Goal: Information Seeking & Learning: Learn about a topic

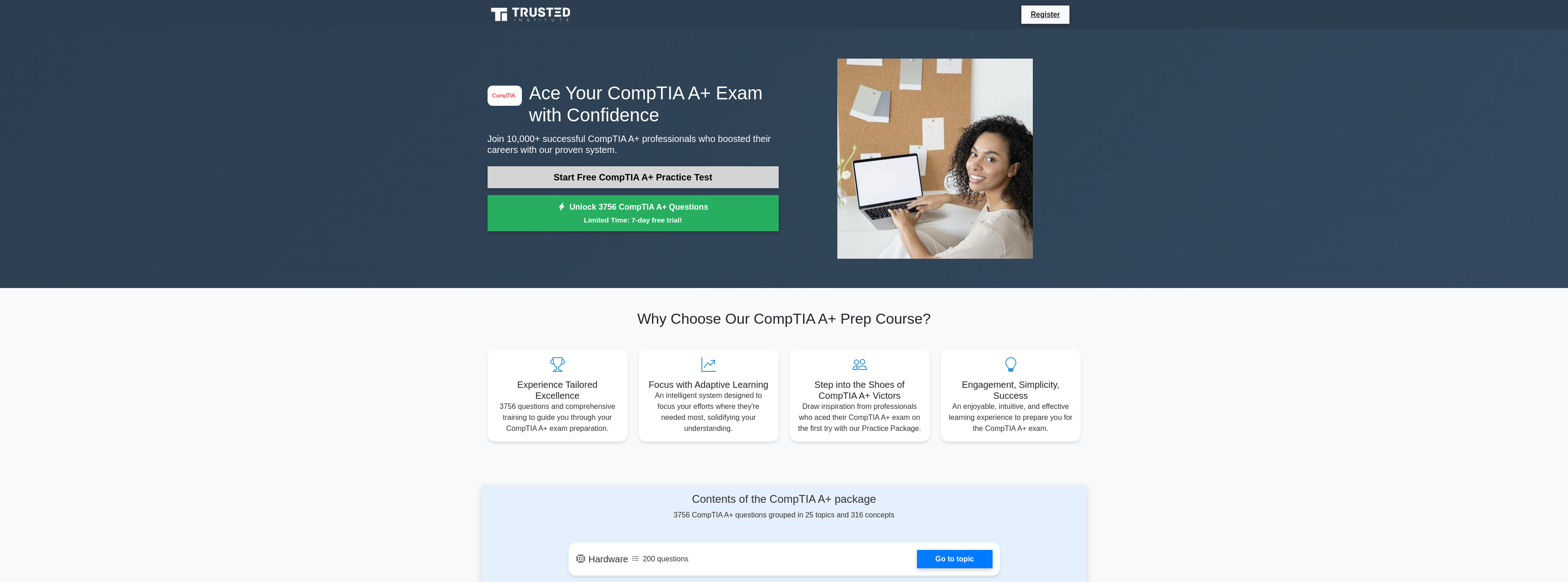
click at [587, 183] on link "Start Free CompTIA A+ Practice Test" at bounding box center [633, 177] width 291 height 22
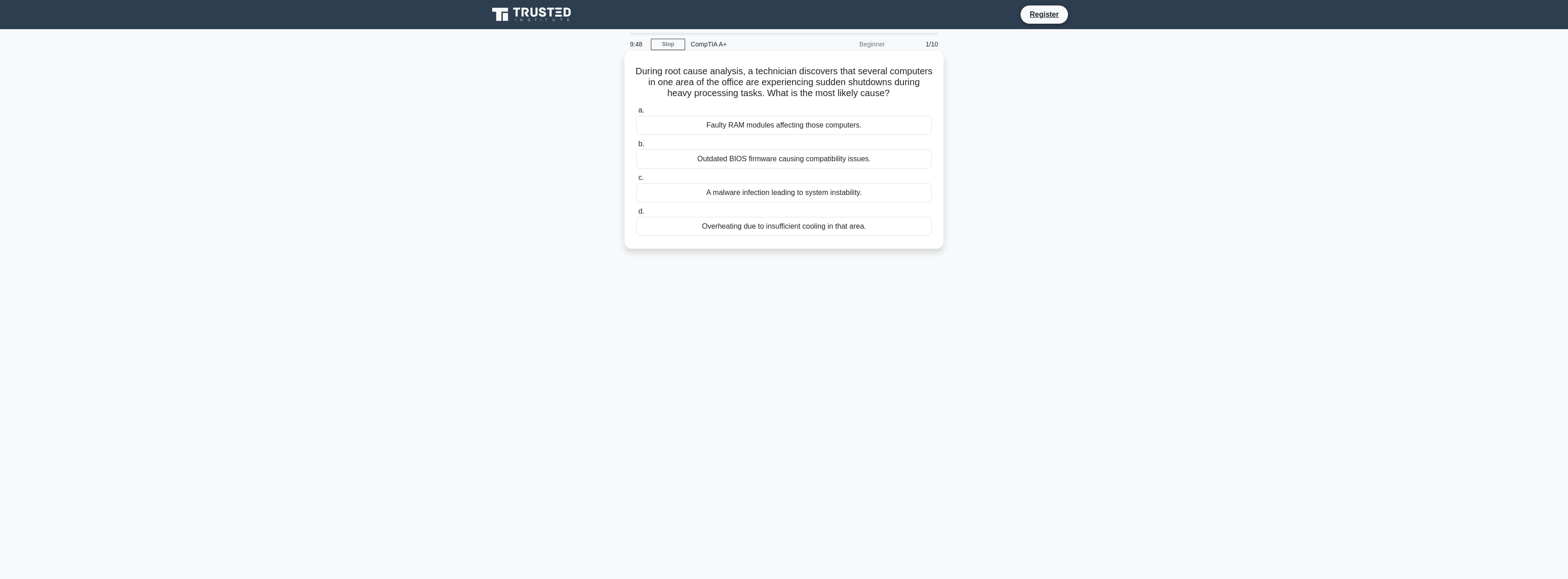
click at [670, 227] on div "Overheating due to insufficient cooling in that area." at bounding box center [783, 226] width 295 height 19
click at [636, 215] on input "d. Overheating due to insufficient cooling in that area." at bounding box center [636, 212] width 0 height 6
click at [734, 130] on div "The driver is outdated or incompatible with the current OS version" at bounding box center [783, 125] width 295 height 19
click at [636, 113] on input "a. The driver is outdated or incompatible with the current OS version" at bounding box center [636, 111] width 0 height 6
click at [819, 228] on div "System Image Backup" at bounding box center [783, 226] width 295 height 19
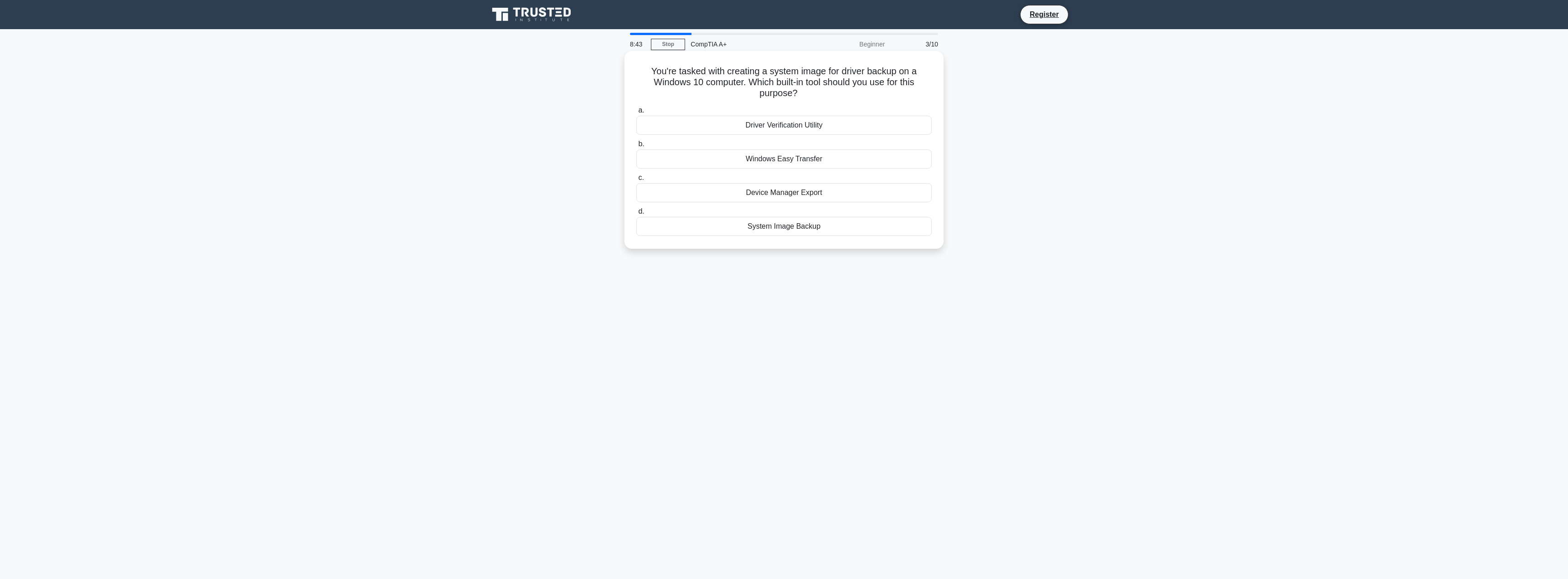
click at [636, 215] on input "d. System Image Backup" at bounding box center [636, 212] width 0 height 6
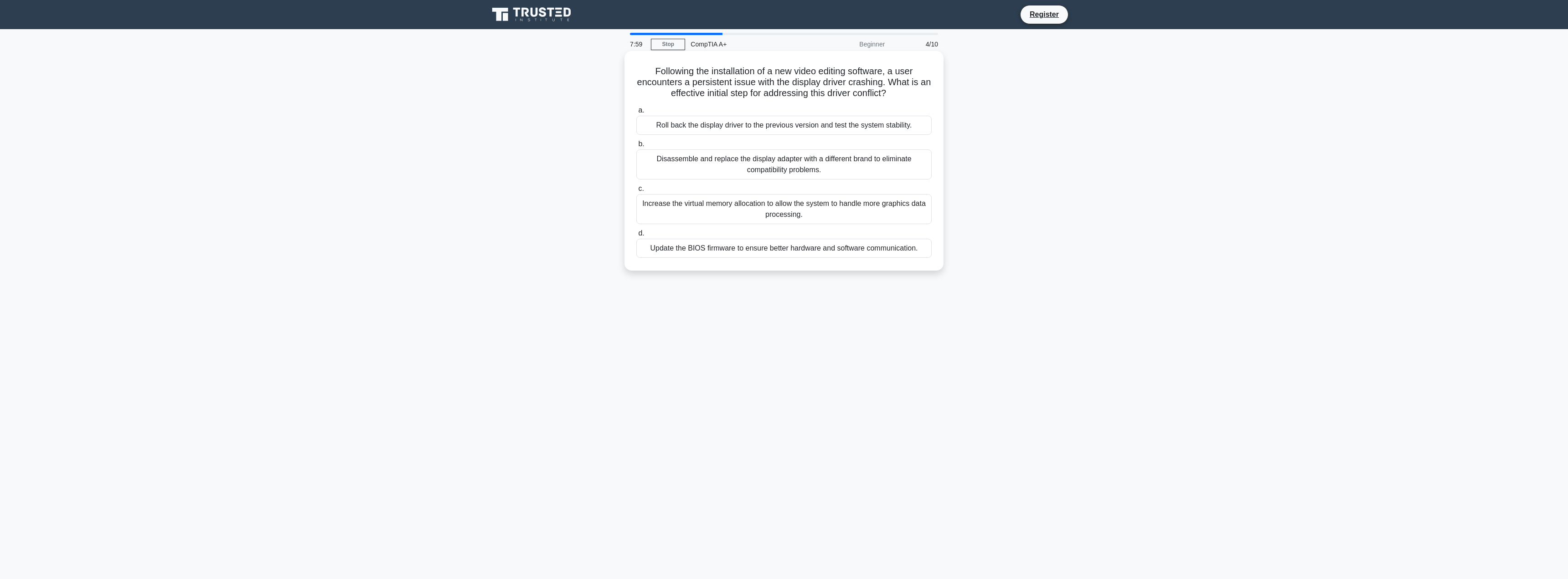
click at [768, 249] on div "Update the BIOS firmware to ensure better hardware and software communication." at bounding box center [783, 248] width 295 height 19
click at [636, 237] on input "d. Update the BIOS firmware to ensure better hardware and software communicatio…" at bounding box center [636, 234] width 0 height 6
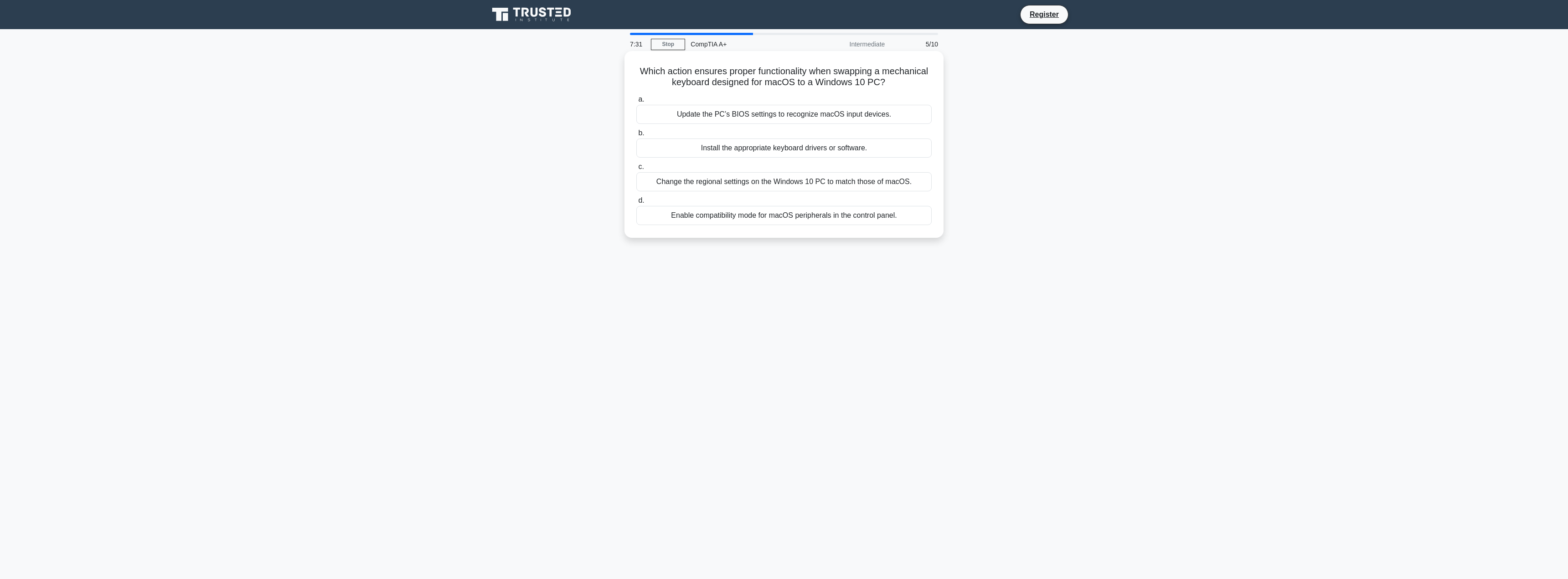
click at [892, 116] on div "Update the PC’s BIOS settings to recognize macOS input devices." at bounding box center [783, 114] width 295 height 19
click at [636, 102] on input "a. Update the PC’s BIOS settings to recognize macOS input devices." at bounding box center [636, 100] width 0 height 6
click at [895, 136] on div "To ensure driver authenticity and system security" at bounding box center [783, 137] width 295 height 19
click at [636, 125] on input "b. To ensure driver authenticity and system security" at bounding box center [636, 122] width 0 height 6
click at [772, 182] on div "Implement file permissions based on the principle of least privilege." at bounding box center [783, 181] width 295 height 19
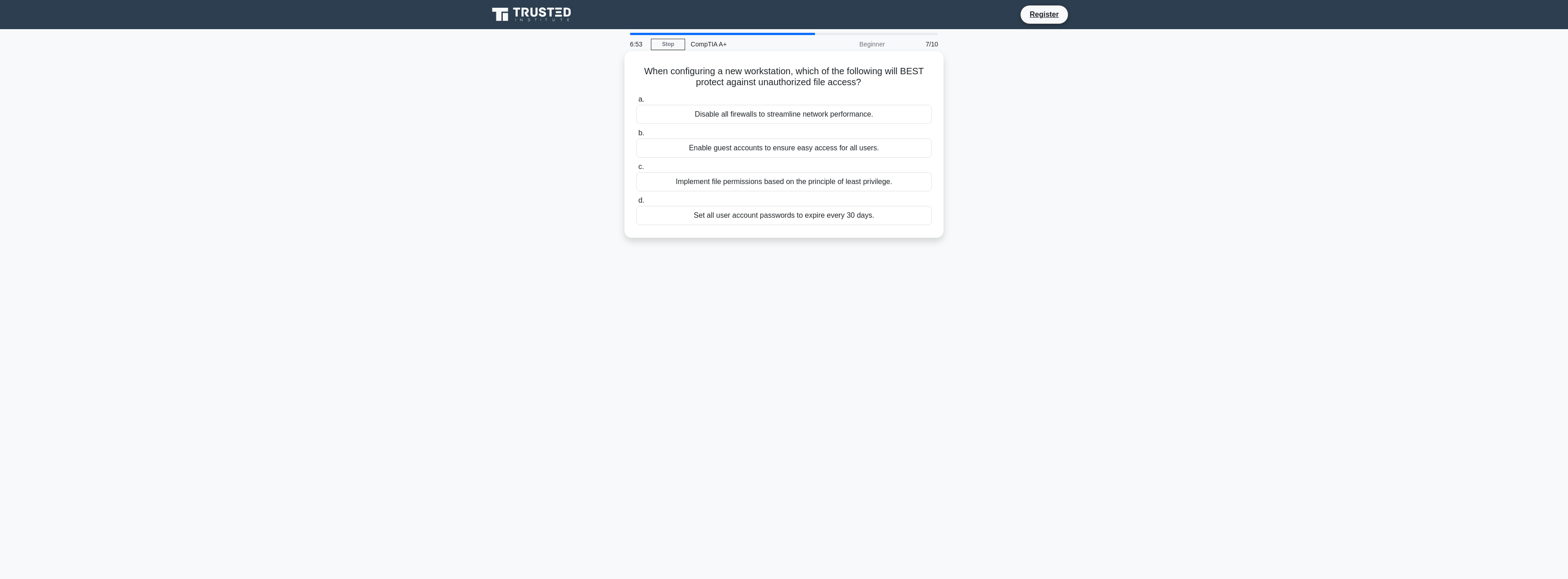
click at [636, 170] on input "c. Implement file permissions based on the principle of least privilege." at bounding box center [636, 167] width 0 height 6
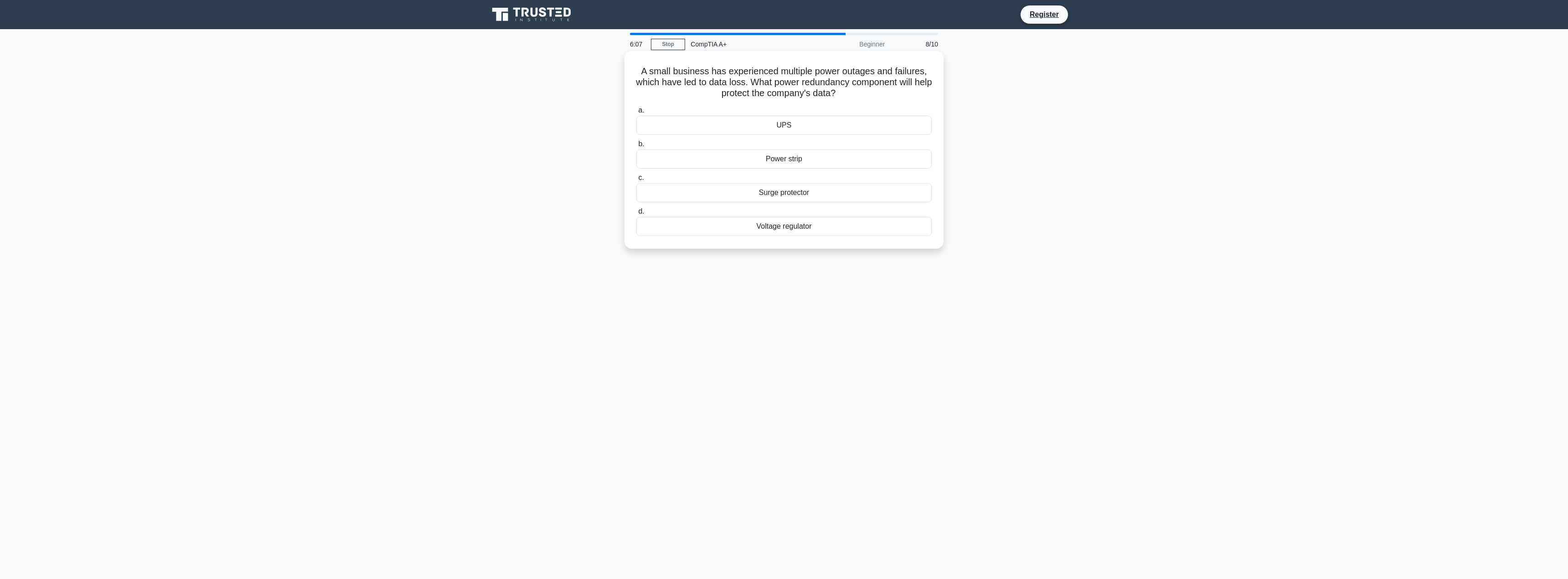
click at [821, 225] on div "Voltage regulator" at bounding box center [783, 226] width 295 height 19
click at [636, 215] on input "d. Voltage regulator" at bounding box center [636, 212] width 0 height 6
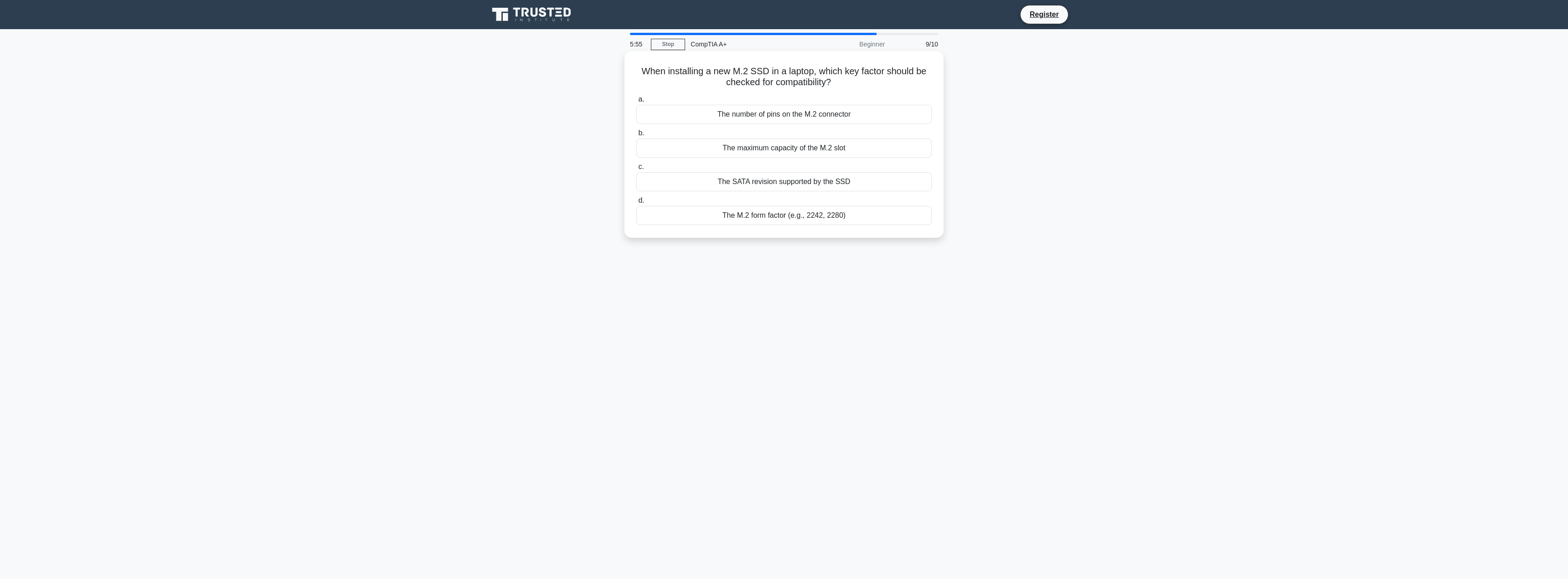
click at [872, 154] on div "The maximum capacity of the M.2 slot" at bounding box center [783, 148] width 295 height 19
click at [636, 136] on input "b. The maximum capacity of the M.2 slot" at bounding box center [636, 133] width 0 height 6
click at [808, 181] on div "M.2 to SATA converter" at bounding box center [783, 181] width 295 height 19
click at [636, 170] on input "c. M.2 to SATA converter" at bounding box center [636, 167] width 0 height 6
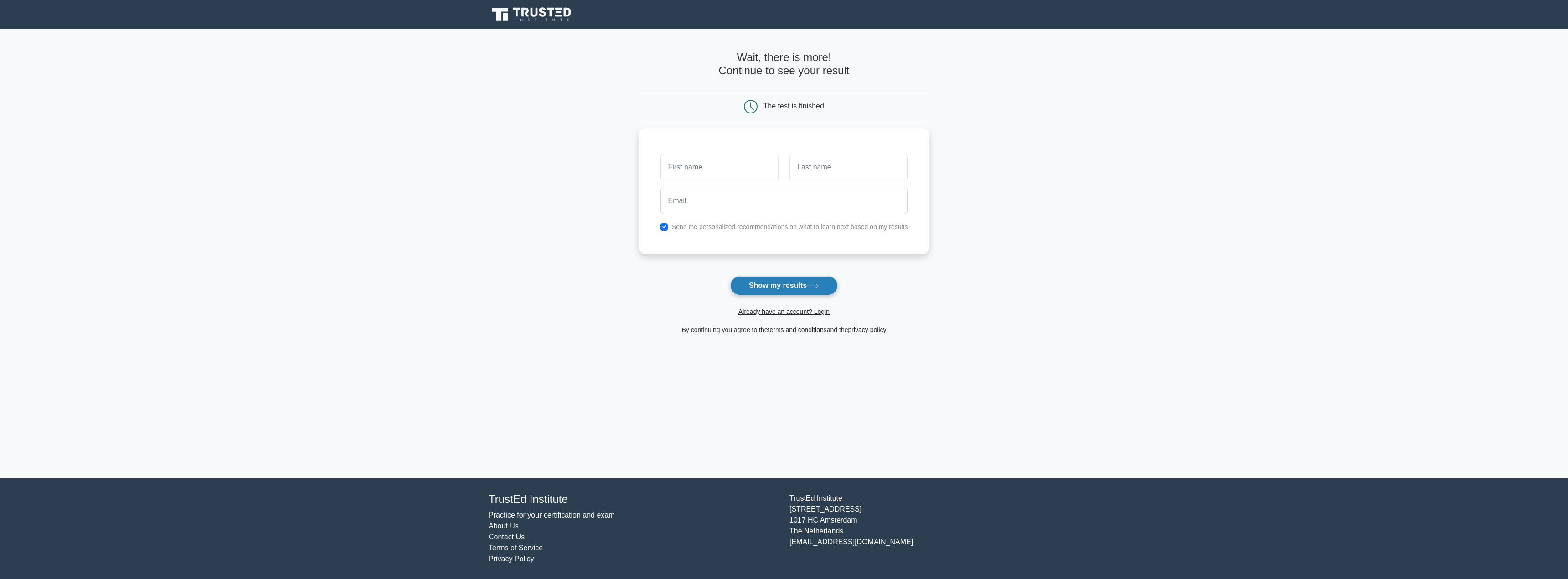
click at [783, 285] on button "Show my results" at bounding box center [784, 285] width 108 height 19
type input "[GEOGRAPHIC_DATA]"
click at [828, 173] on input "text" at bounding box center [849, 164] width 118 height 26
type input "Owens"
click at [783, 278] on button "Show my results" at bounding box center [784, 285] width 108 height 19
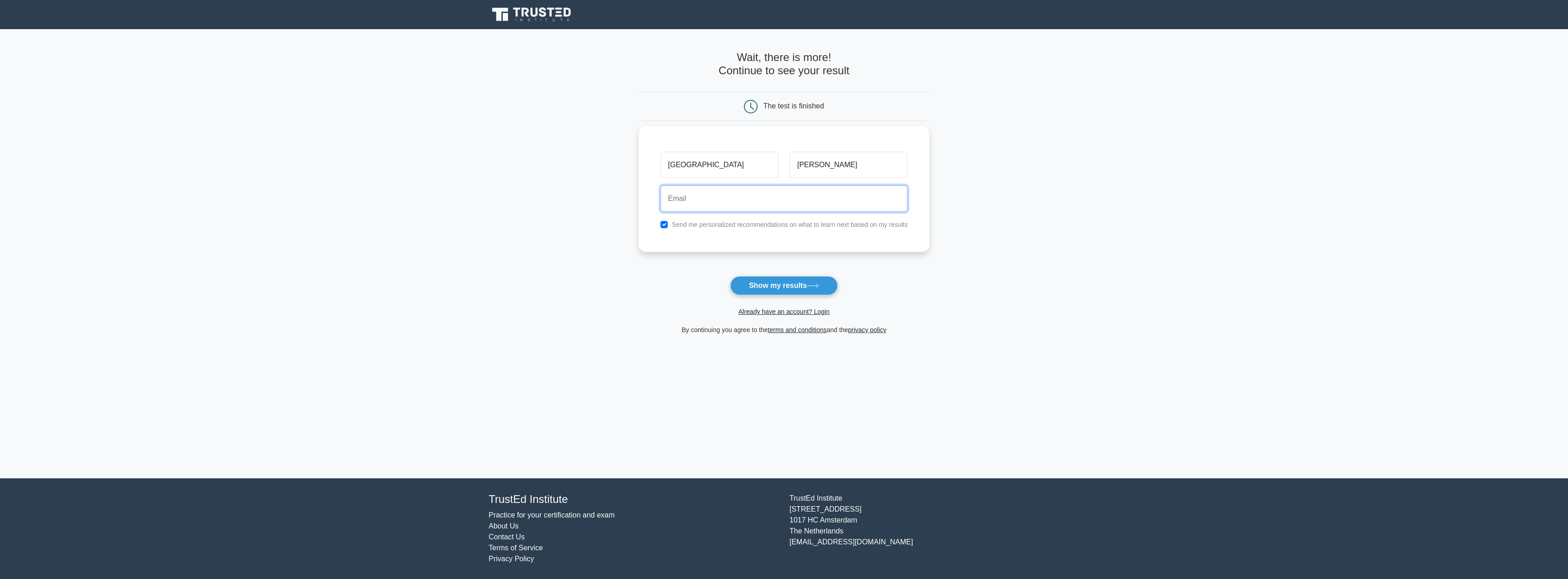
click at [721, 201] on input "email" at bounding box center [784, 198] width 248 height 26
type input "xxtacopuddingxx@gmail.com"
click at [596, 255] on main "Wait, there is more! Continue to see your result The test is finished Trenton O…" at bounding box center [784, 254] width 1568 height 449
click at [740, 280] on button "Show my results" at bounding box center [784, 285] width 108 height 19
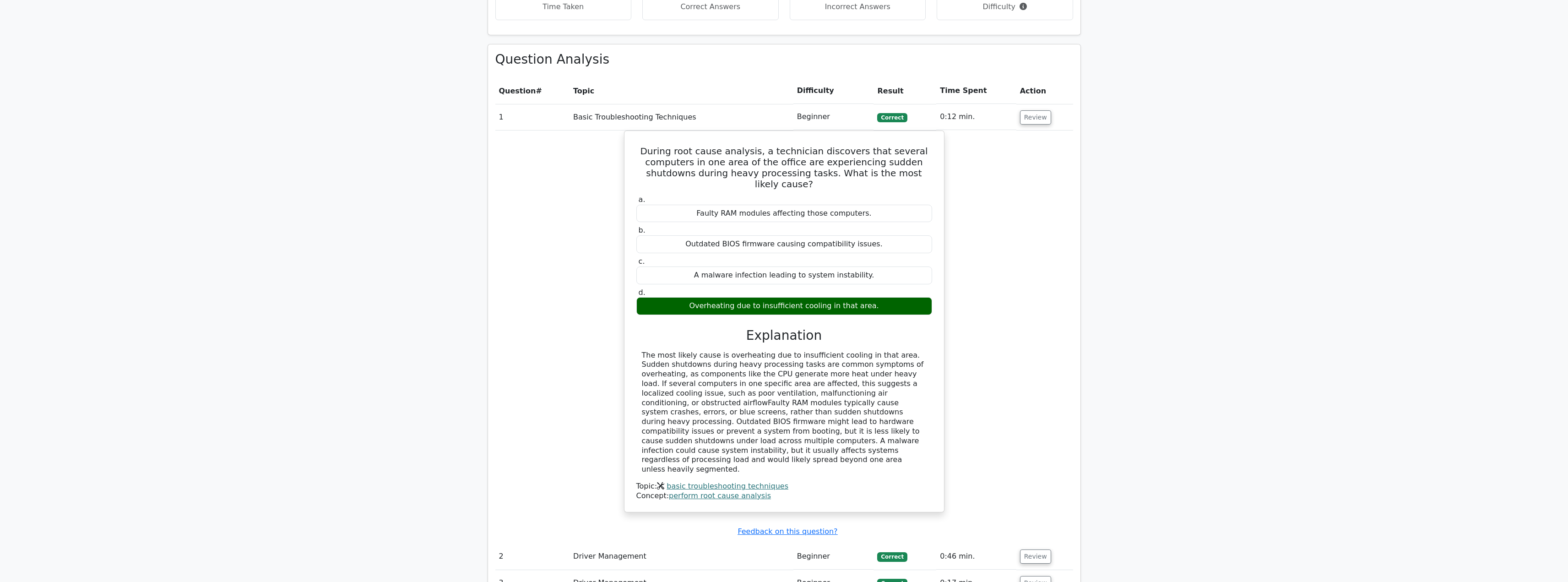
scroll to position [723, 0]
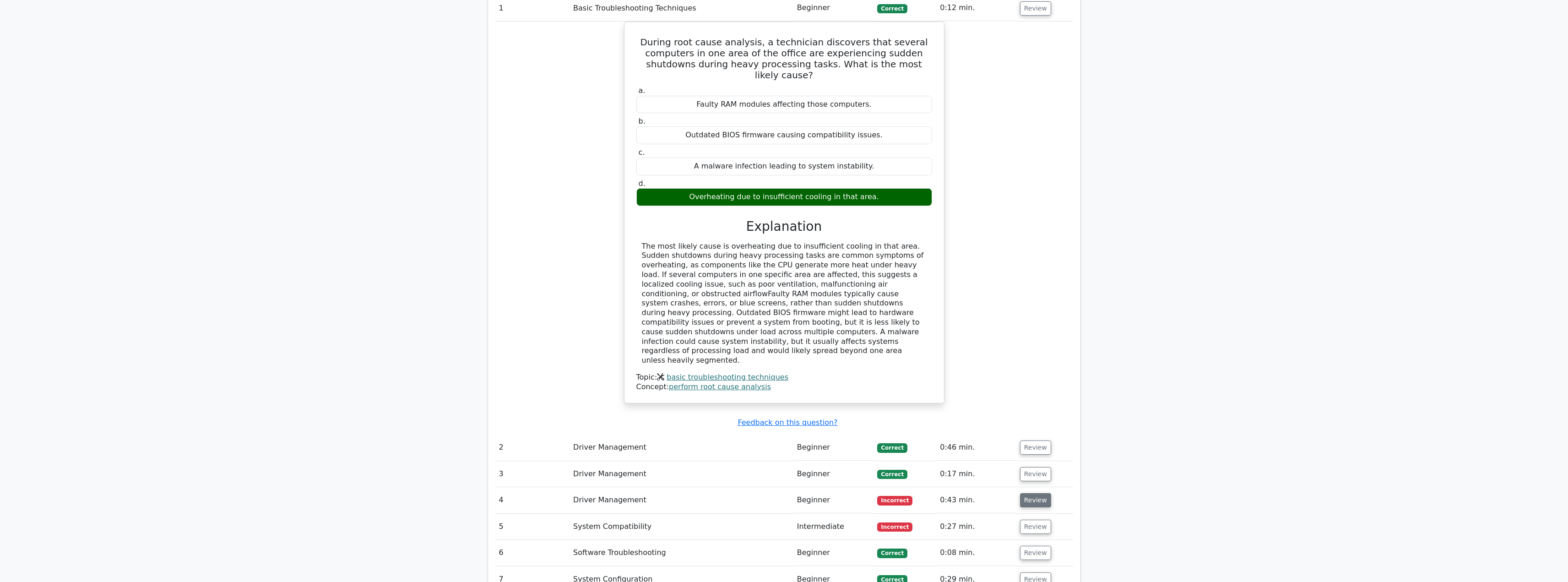
click at [1027, 493] on button "Review" at bounding box center [1035, 499] width 31 height 14
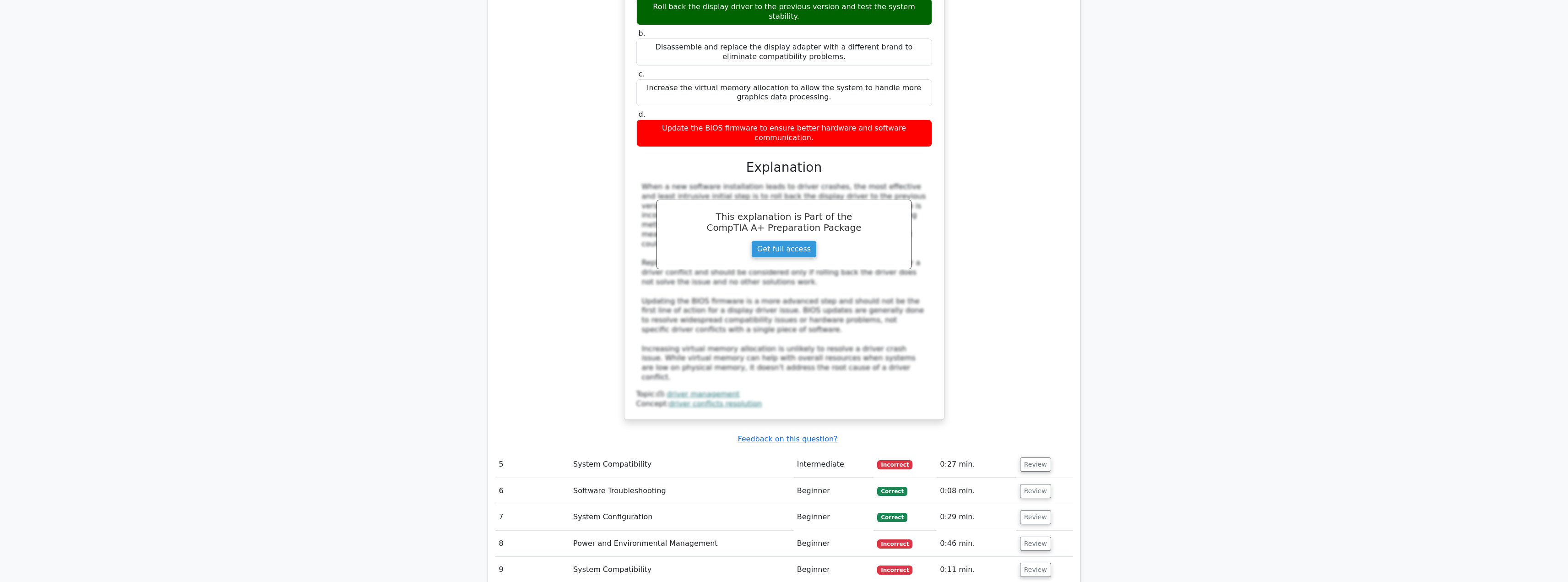
scroll to position [1318, 0]
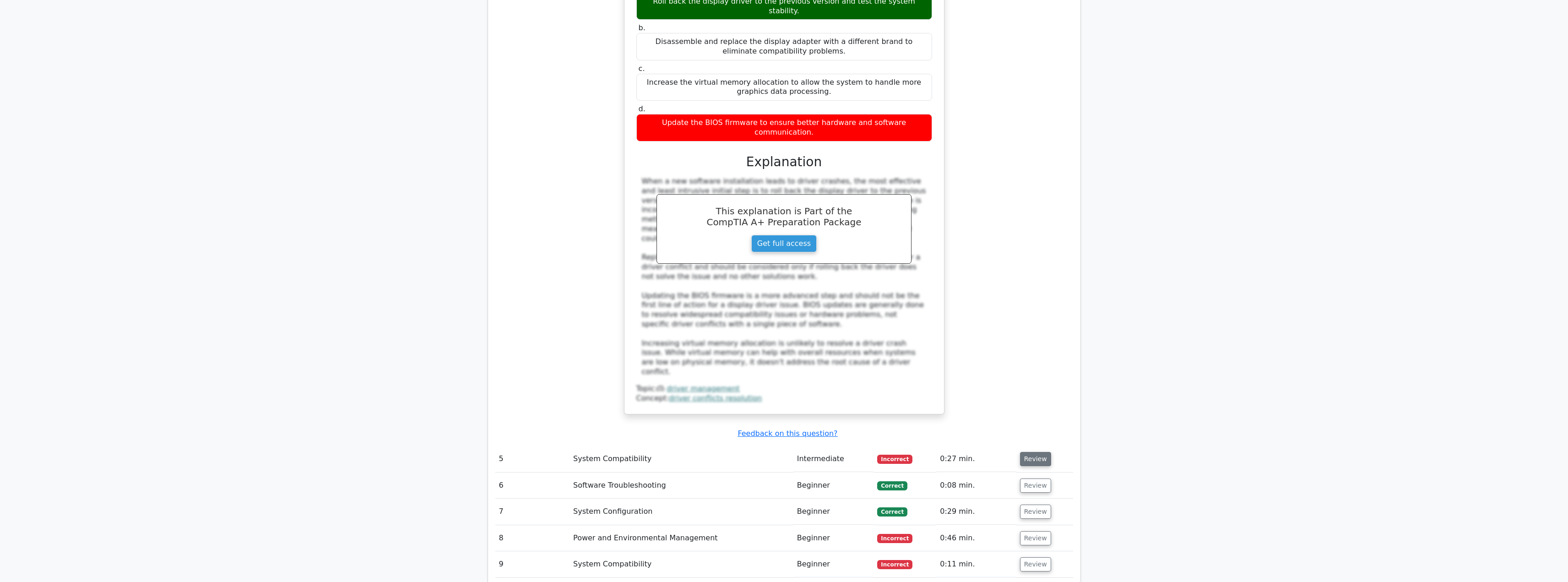
click at [1030, 452] on button "Review" at bounding box center [1035, 459] width 31 height 14
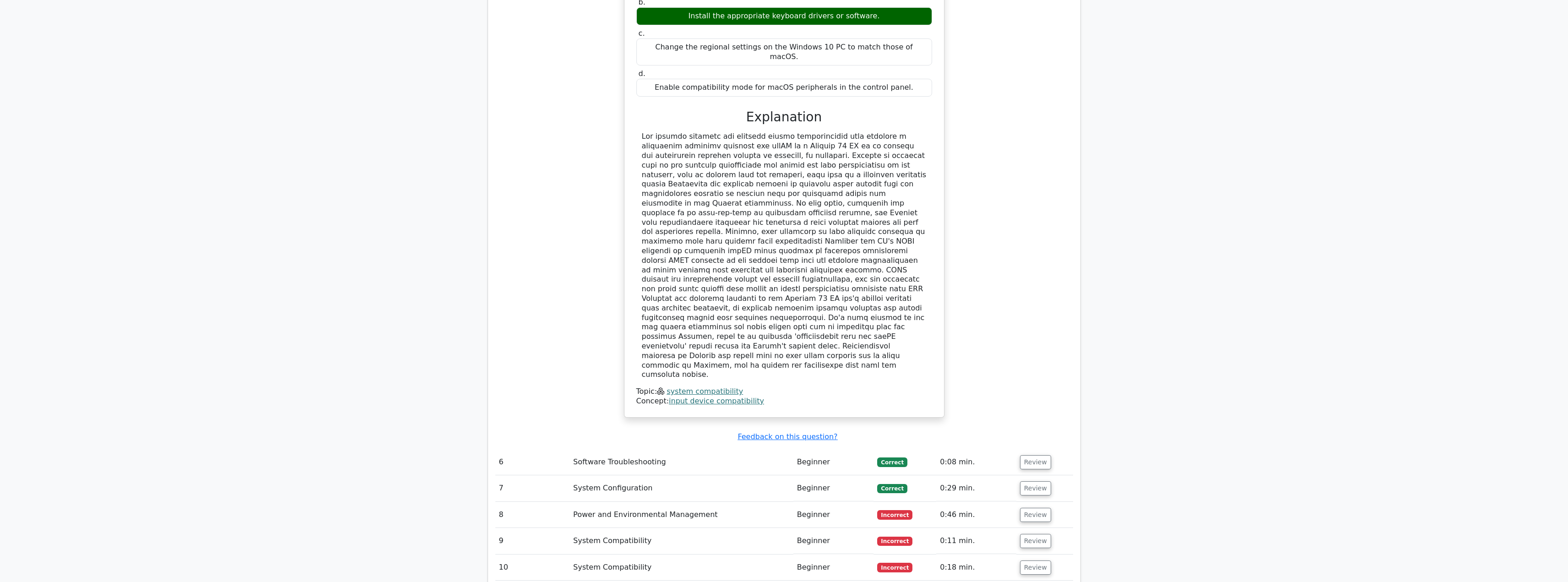
scroll to position [1868, 0]
click at [1026, 506] on button "Review" at bounding box center [1035, 513] width 31 height 14
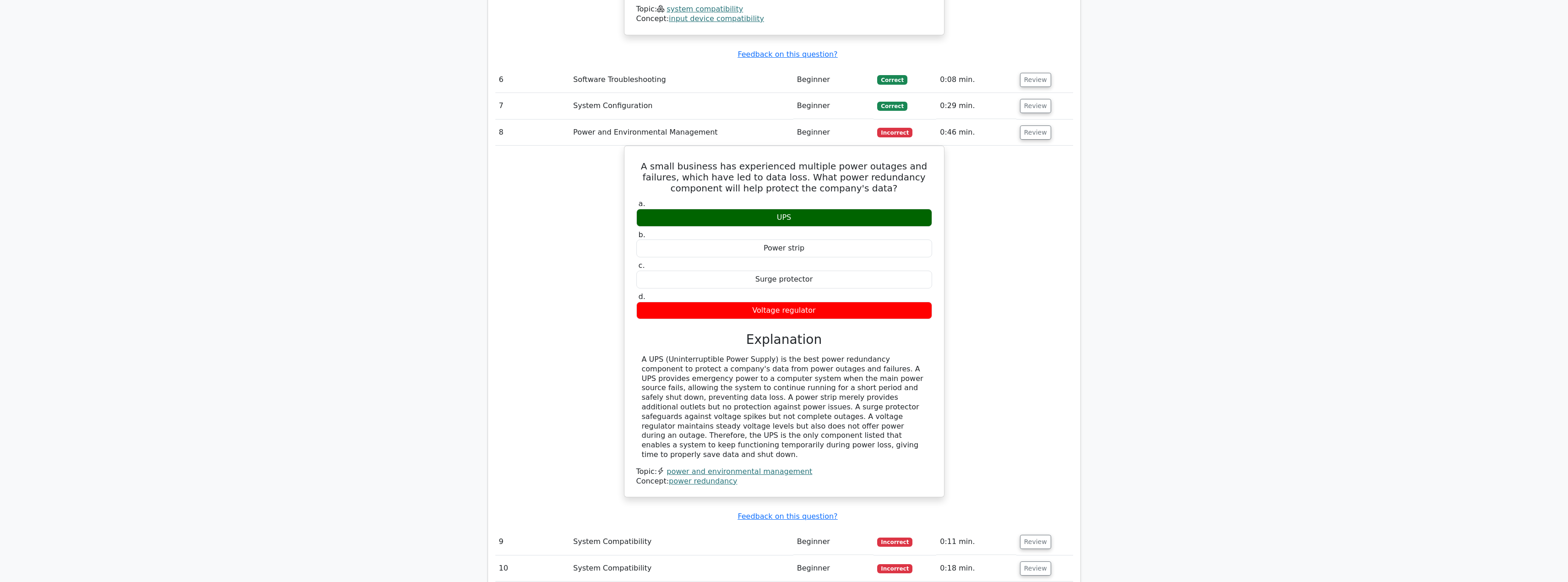
scroll to position [2325, 0]
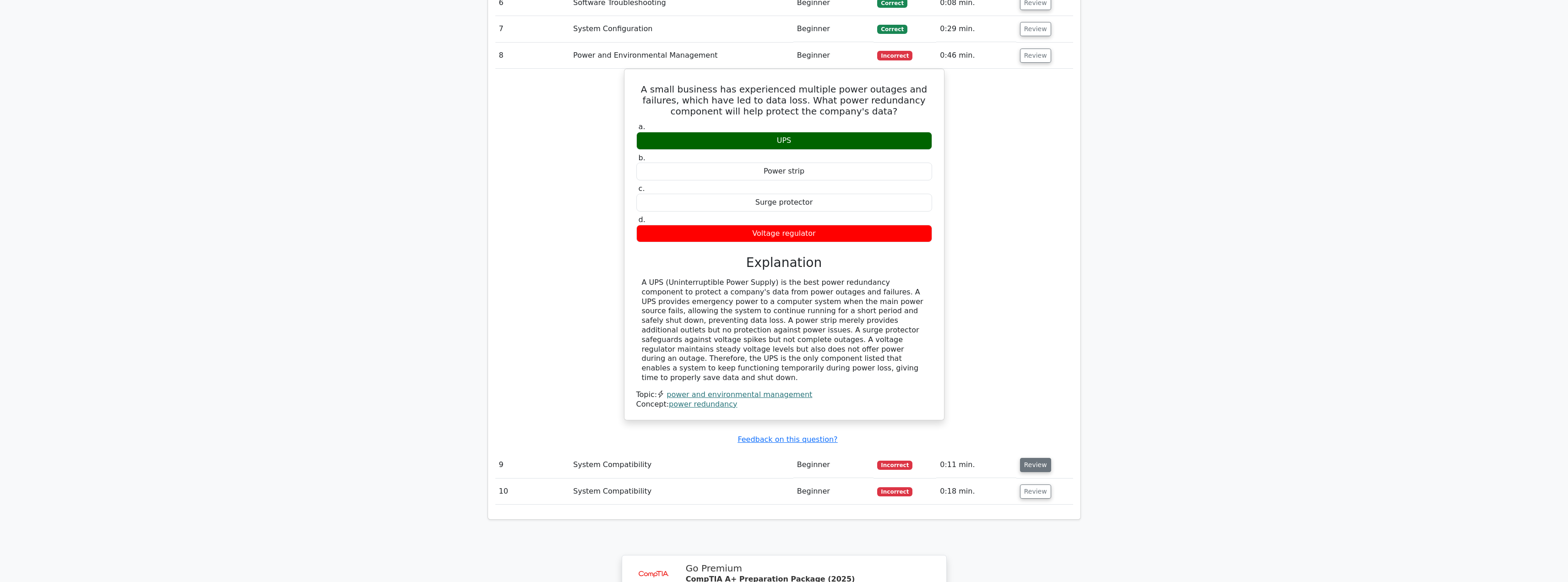
click at [1041, 458] on button "Review" at bounding box center [1035, 465] width 31 height 14
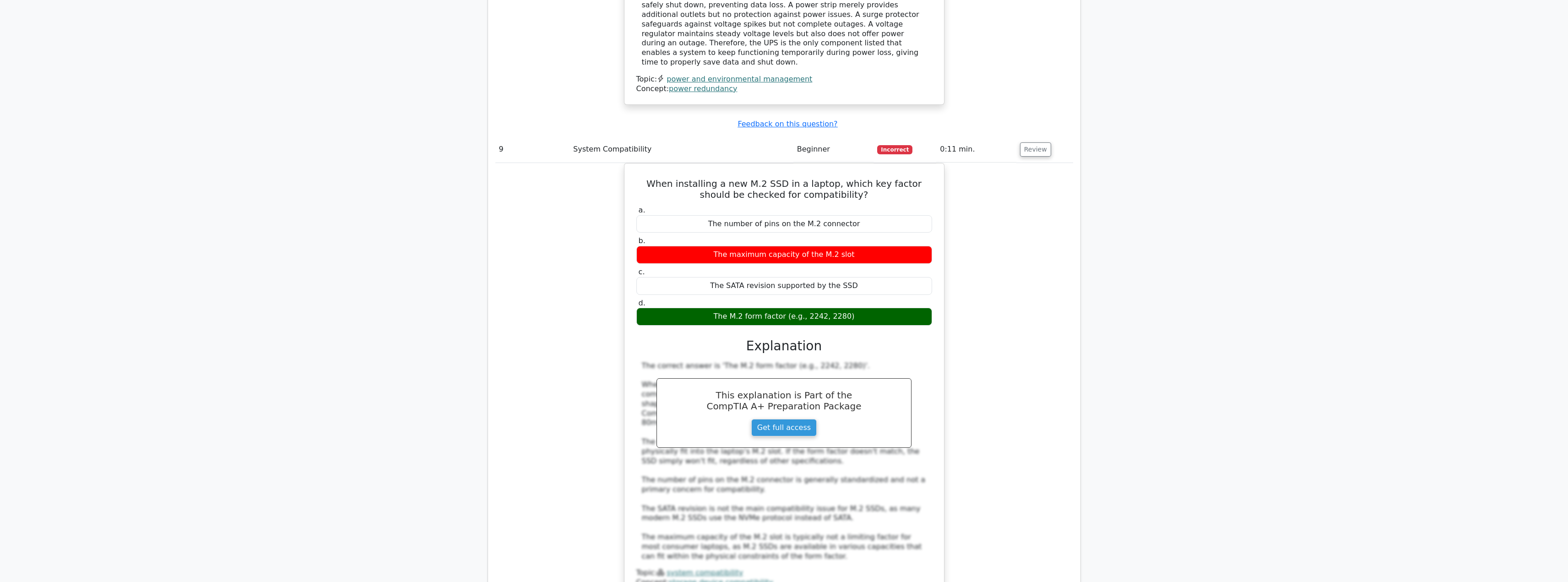
scroll to position [2646, 0]
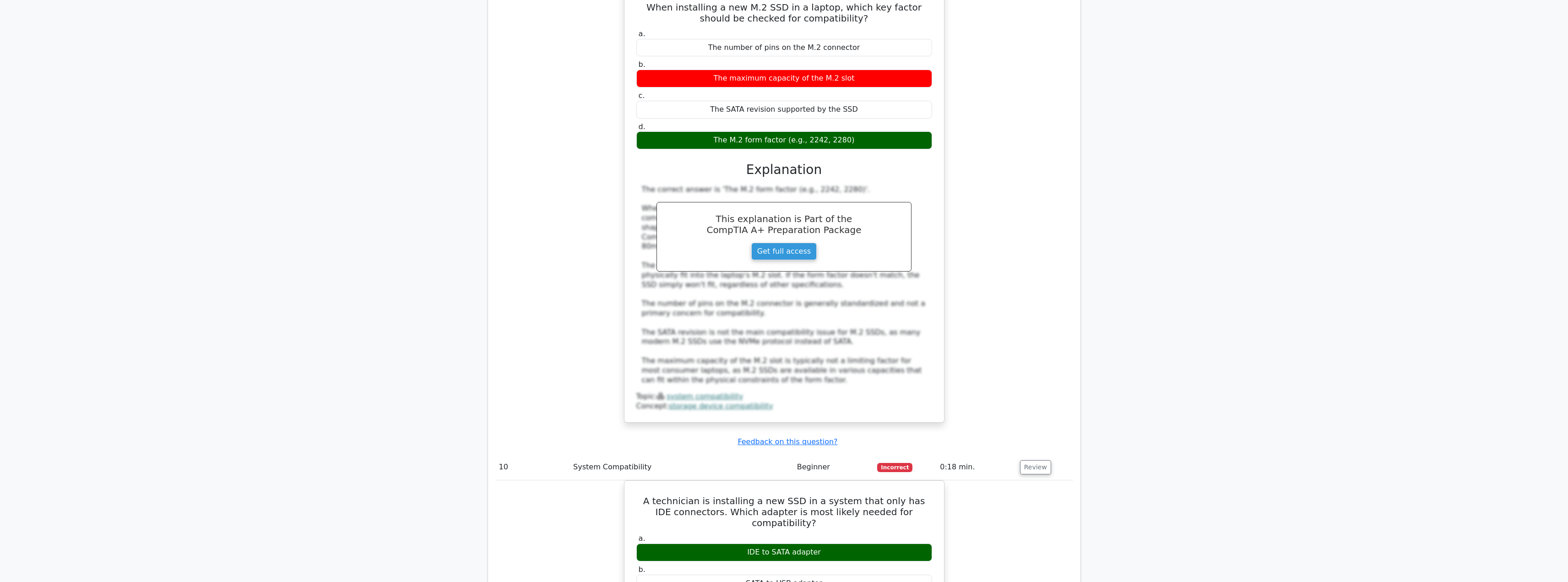
scroll to position [2829, 0]
